Goal: Task Accomplishment & Management: Use online tool/utility

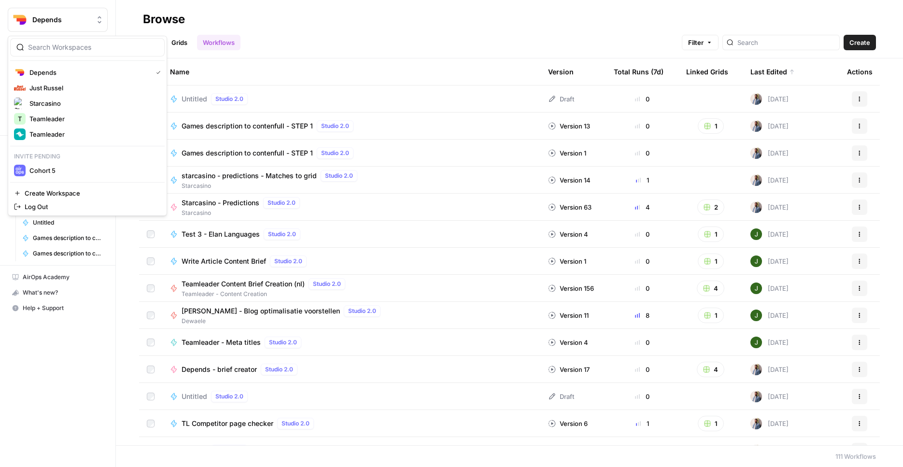
click at [70, 16] on span "Depends" at bounding box center [61, 20] width 58 height 10
click at [58, 134] on span "Teamleader" at bounding box center [92, 134] width 127 height 10
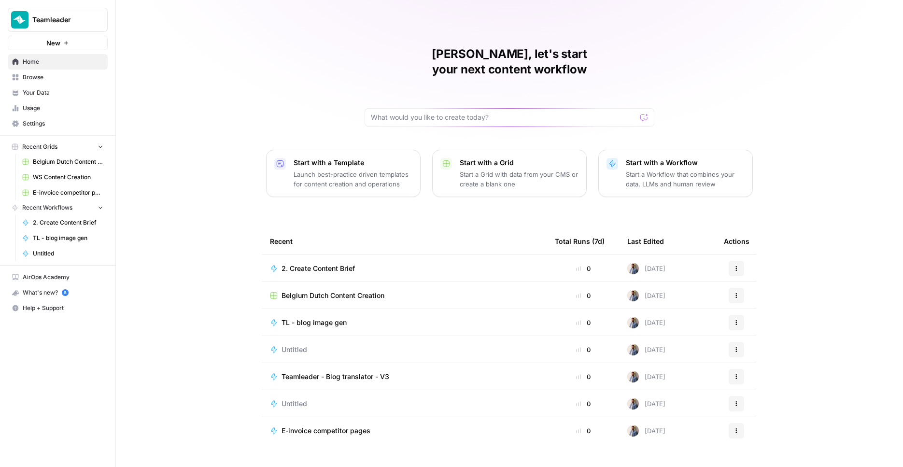
click at [338, 264] on span "2. Create Content Brief" at bounding box center [317, 269] width 73 height 10
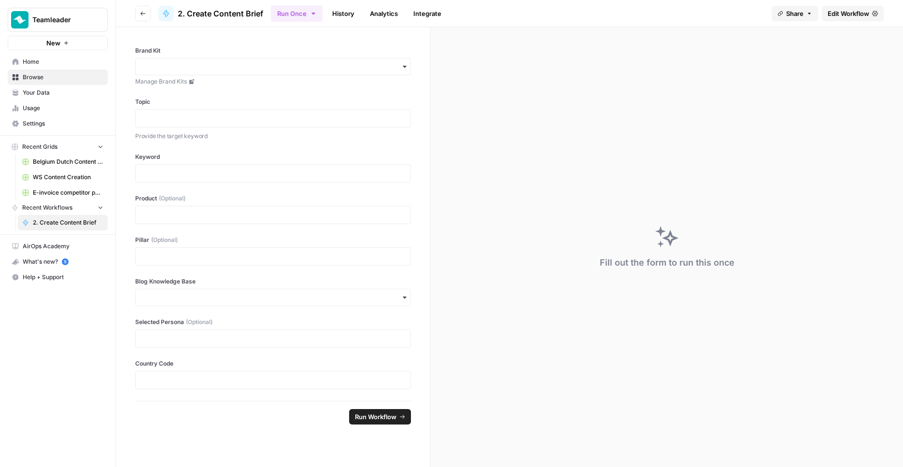
click at [840, 16] on span "Edit Workflow" at bounding box center [848, 14] width 42 height 10
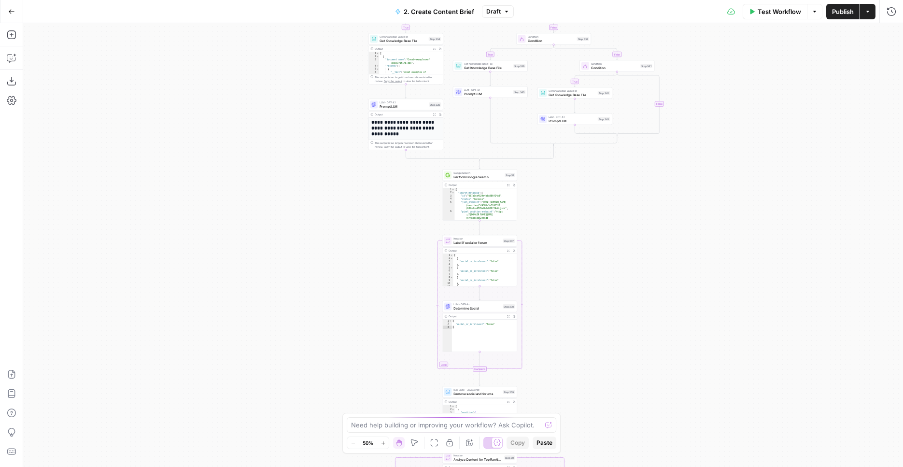
drag, startPoint x: 571, startPoint y: 72, endPoint x: 618, endPoint y: 327, distance: 259.1
click at [618, 326] on div "**********" at bounding box center [462, 245] width 879 height 444
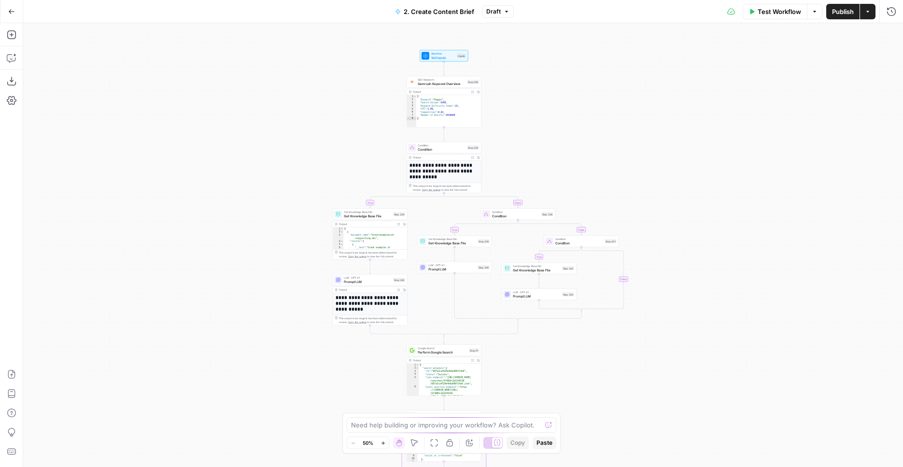
drag, startPoint x: 728, startPoint y: 140, endPoint x: 691, endPoint y: 314, distance: 177.1
click at [691, 314] on div "**********" at bounding box center [462, 245] width 879 height 444
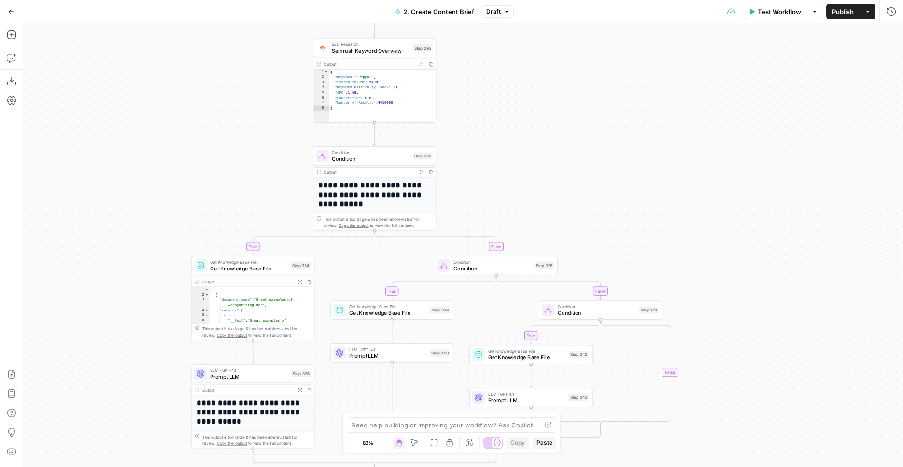
drag, startPoint x: 668, startPoint y: 207, endPoint x: 759, endPoint y: 321, distance: 146.3
click at [758, 322] on div "**********" at bounding box center [462, 245] width 879 height 444
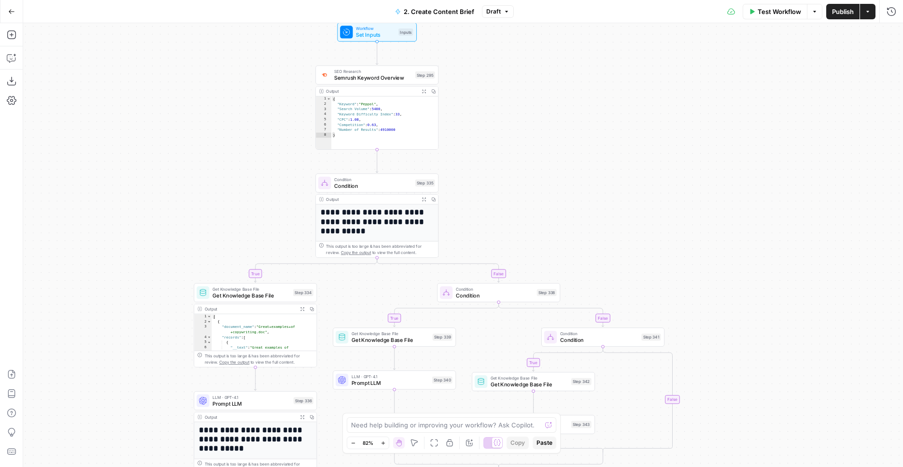
click at [868, 11] on icon "button" at bounding box center [867, 11] width 3 height 1
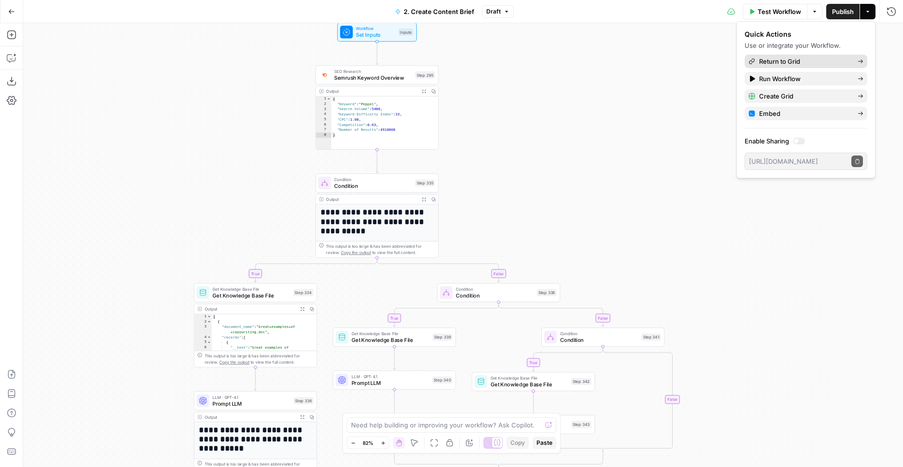
click at [770, 62] on span "Return to Grid" at bounding box center [804, 61] width 91 height 10
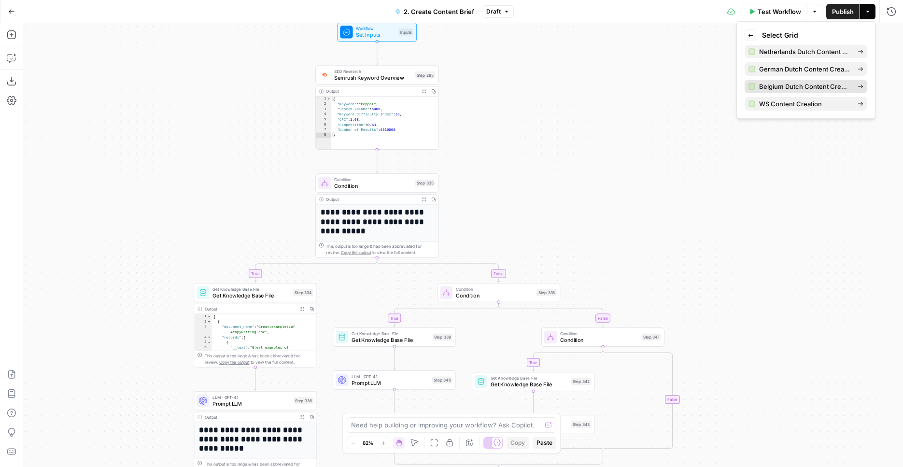
click at [790, 85] on span "Belgium Dutch Content Creation" at bounding box center [804, 87] width 91 height 10
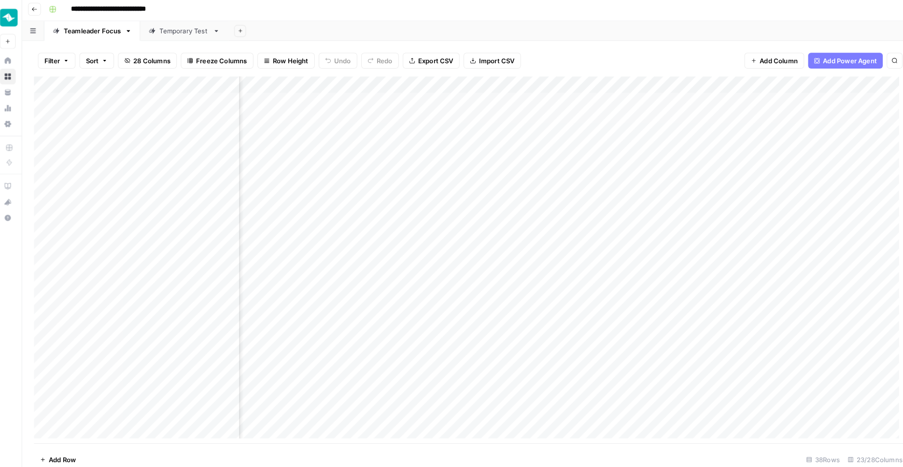
scroll to position [1, 903]
click at [715, 95] on div "Add Column" at bounding box center [465, 257] width 852 height 361
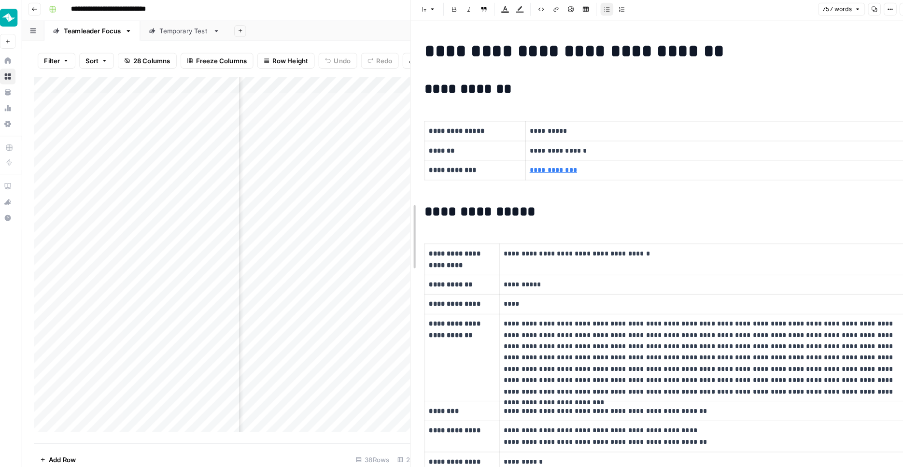
drag, startPoint x: 452, startPoint y: 164, endPoint x: 401, endPoint y: 163, distance: 51.2
click at [406, 165] on div "**********" at bounding box center [654, 233] width 496 height 467
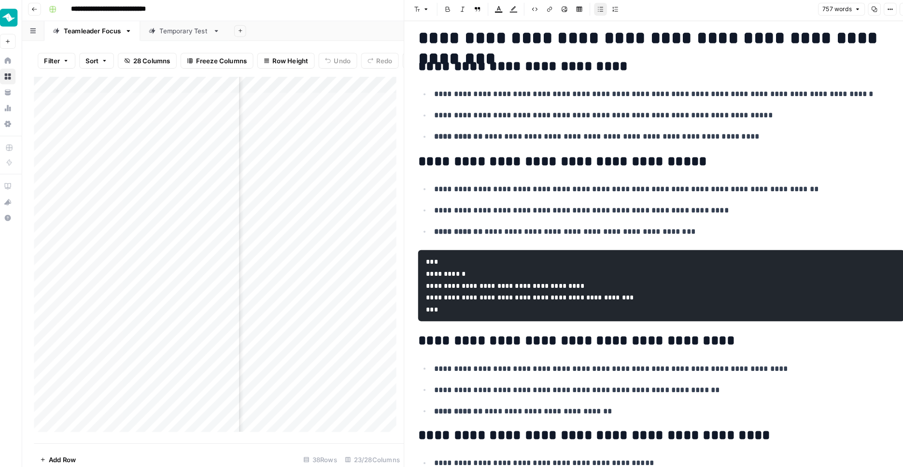
scroll to position [1354, 0]
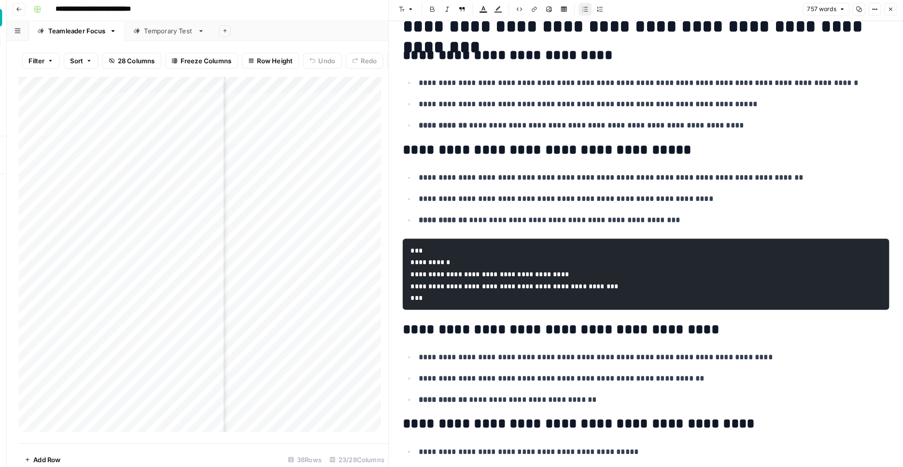
click at [887, 15] on button "Close" at bounding box center [890, 11] width 13 height 13
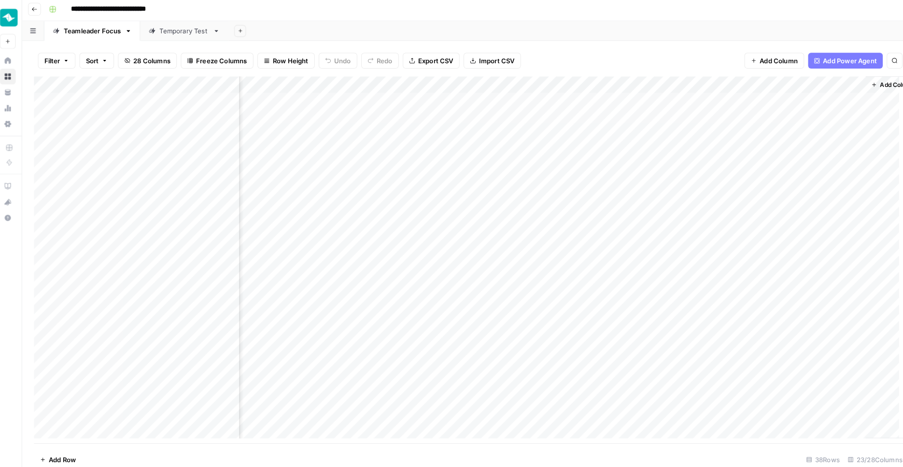
scroll to position [1, 1419]
click at [421, 97] on div "Add Column" at bounding box center [465, 257] width 852 height 361
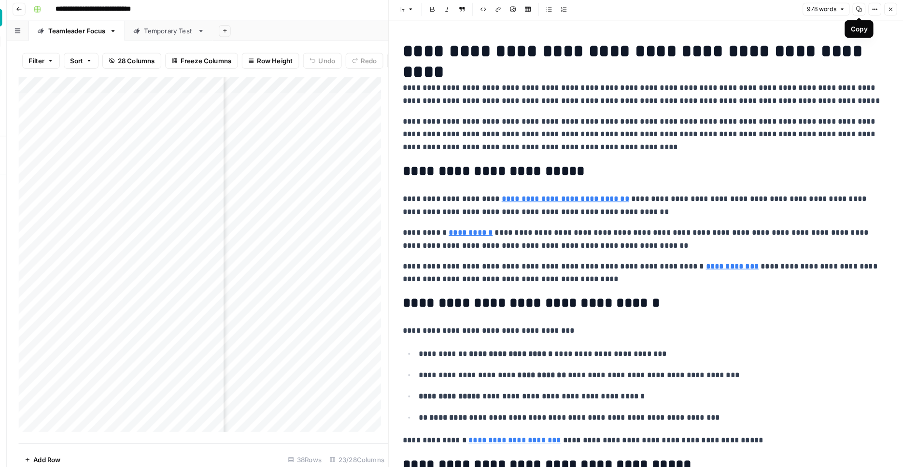
click at [889, 10] on icon "button" at bounding box center [891, 12] width 6 height 6
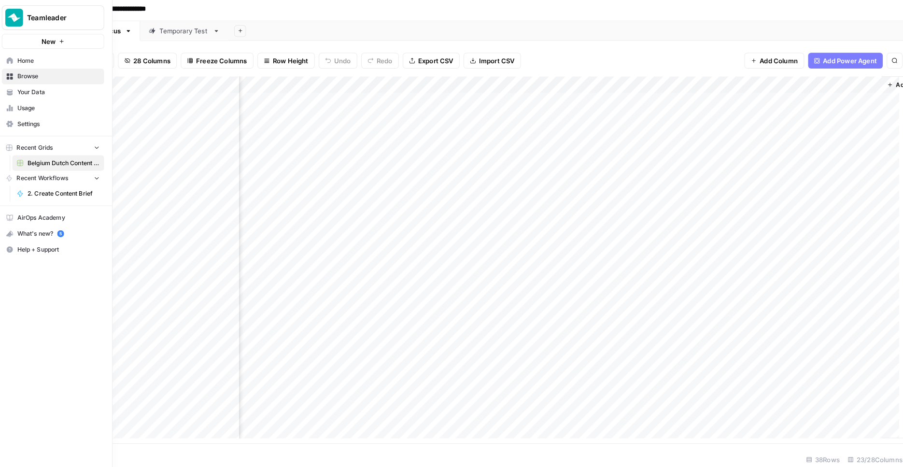
click at [13, 93] on icon at bounding box center [15, 94] width 5 height 2
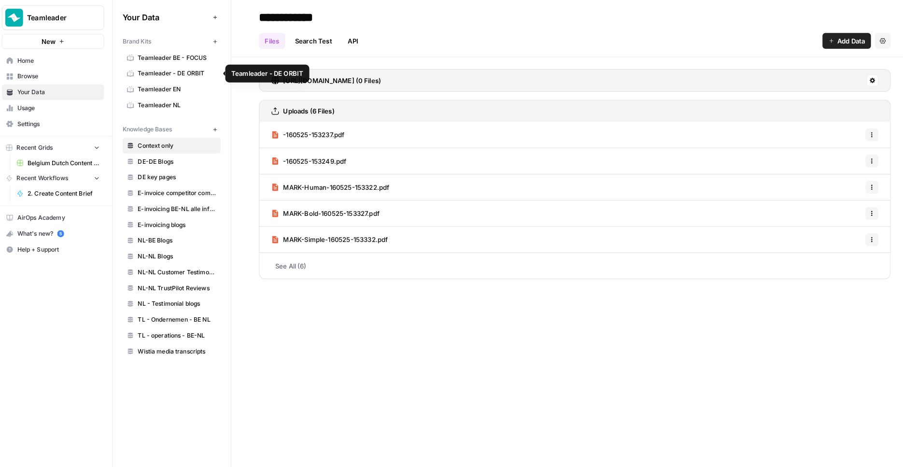
click at [176, 64] on link "Teamleader BE - FOCUS" at bounding box center [174, 58] width 96 height 15
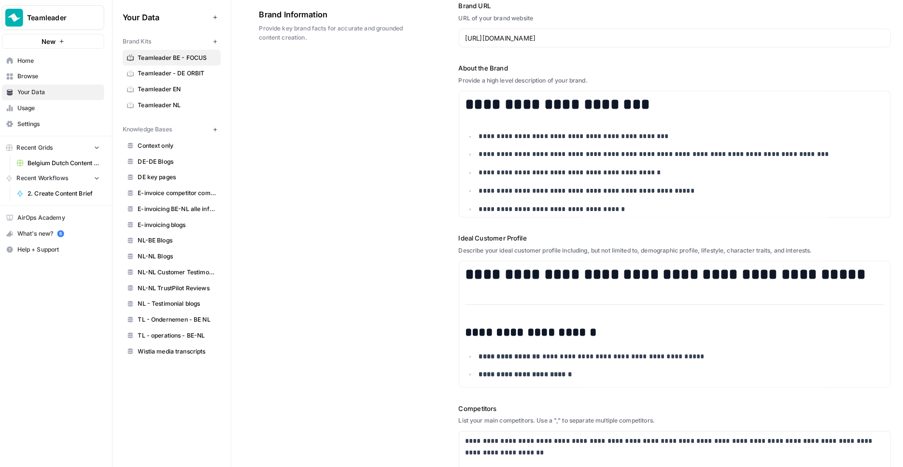
scroll to position [56, 0]
